Goal: Task Accomplishment & Management: Manage account settings

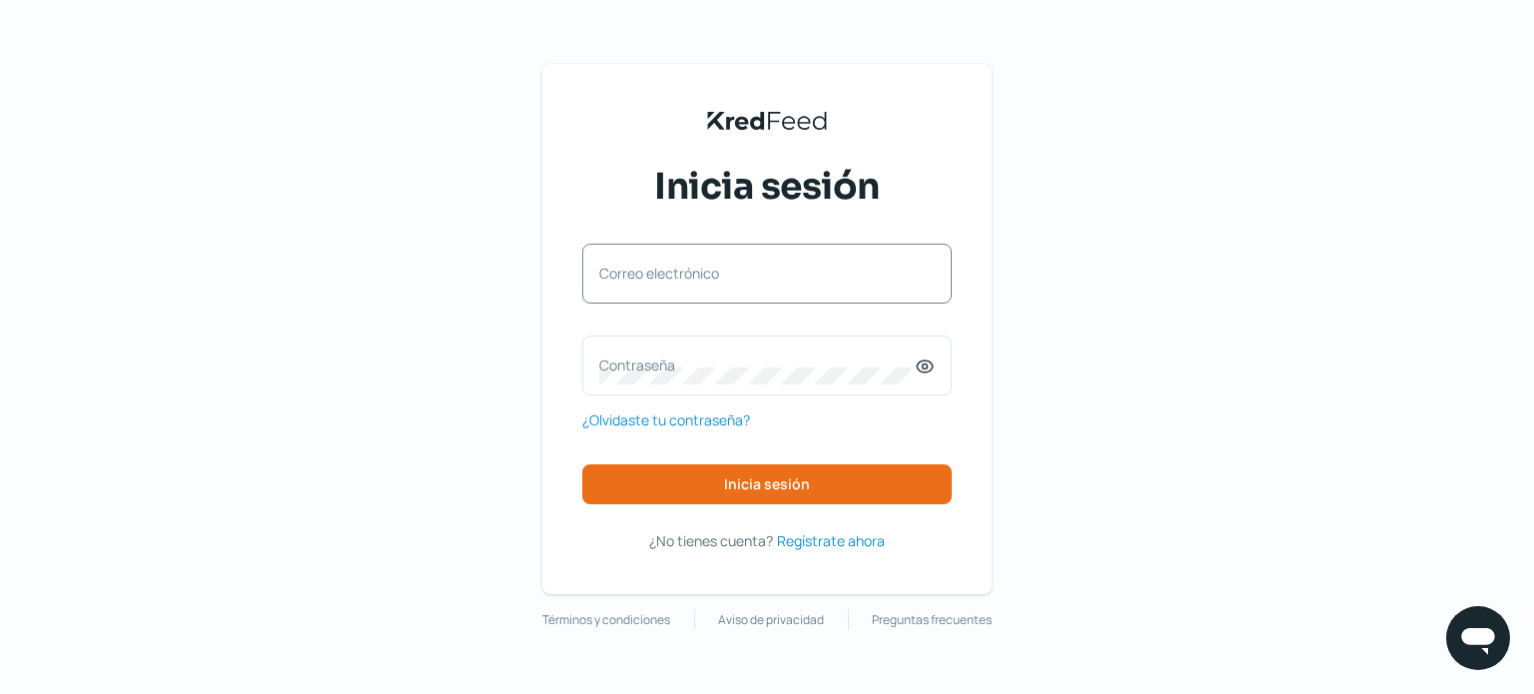
click at [629, 283] on label "Correo electrónico" at bounding box center [756, 273] width 315 height 19
click at [629, 283] on input "Correo electrónico" at bounding box center [766, 284] width 335 height 18
type input "[EMAIL_ADDRESS][DOMAIN_NAME]"
click at [618, 368] on label "Contraseña" at bounding box center [756, 364] width 315 height 19
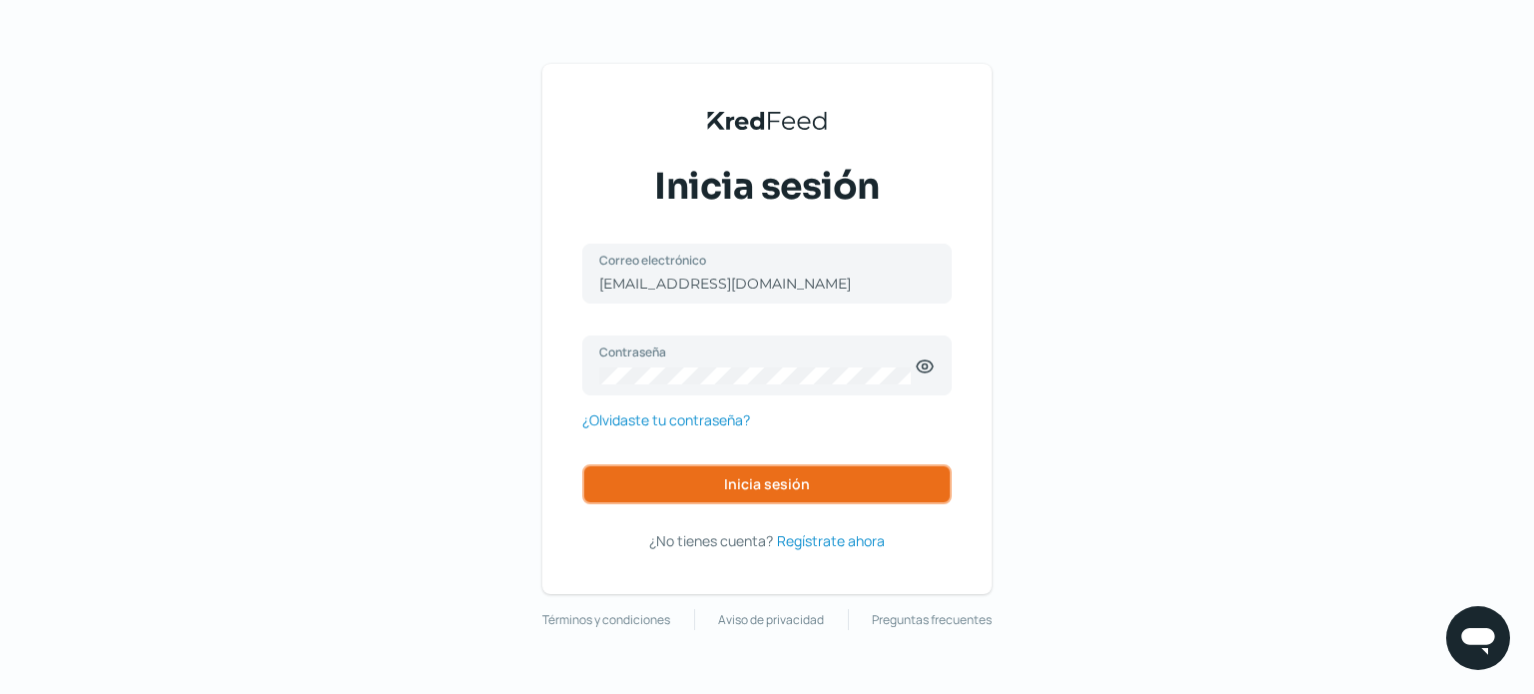
click at [765, 478] on span "Inicia sesión" at bounding box center [767, 484] width 86 height 14
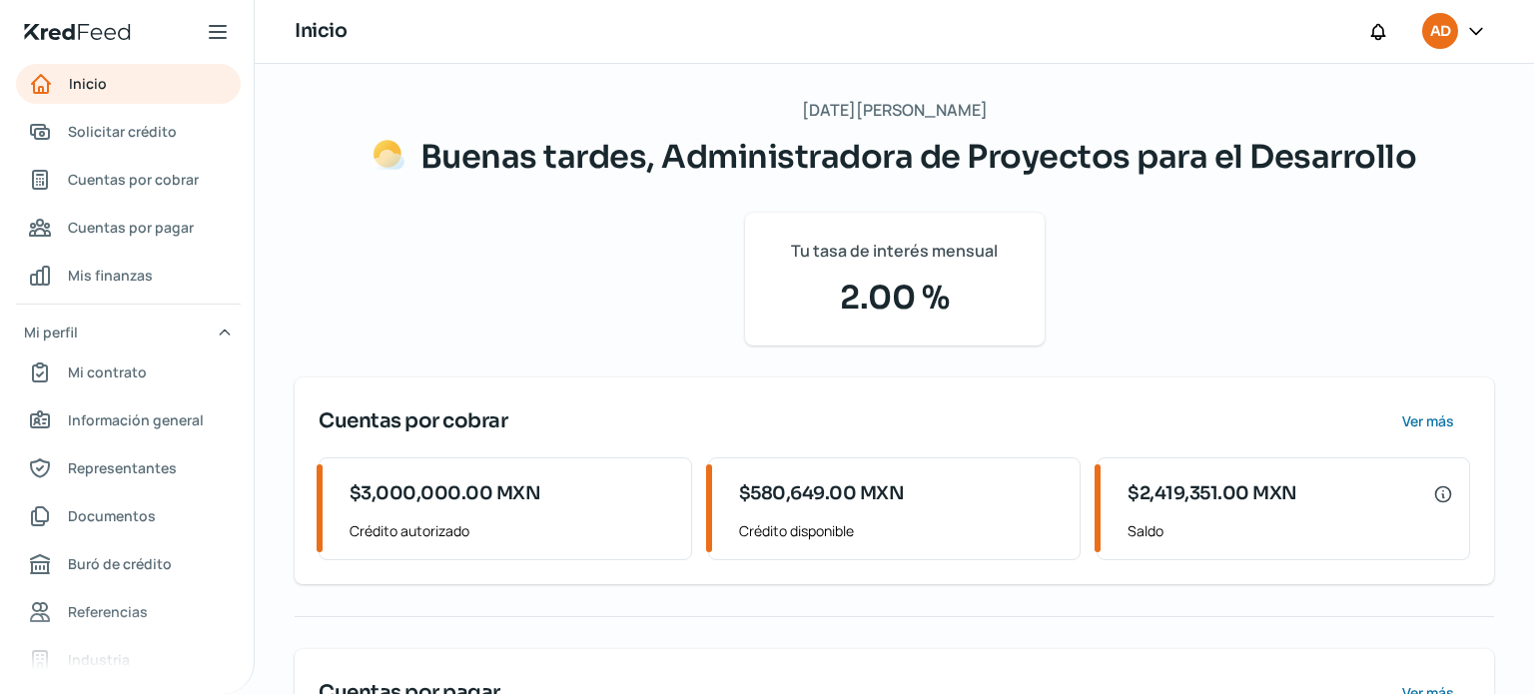
click at [1474, 31] on icon at bounding box center [1476, 31] width 20 height 20
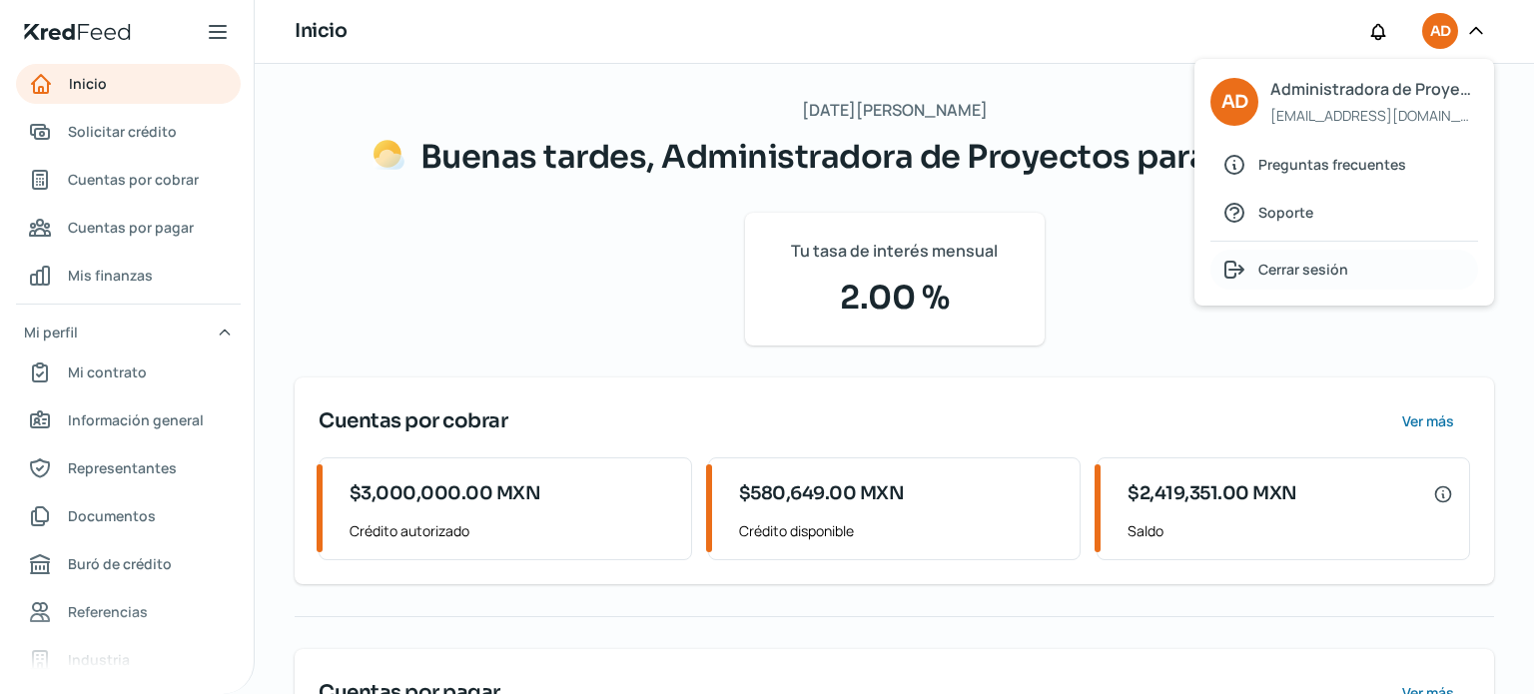
click at [1309, 270] on span "Cerrar sesión" at bounding box center [1303, 269] width 90 height 25
